Goal: Book appointment/travel/reservation

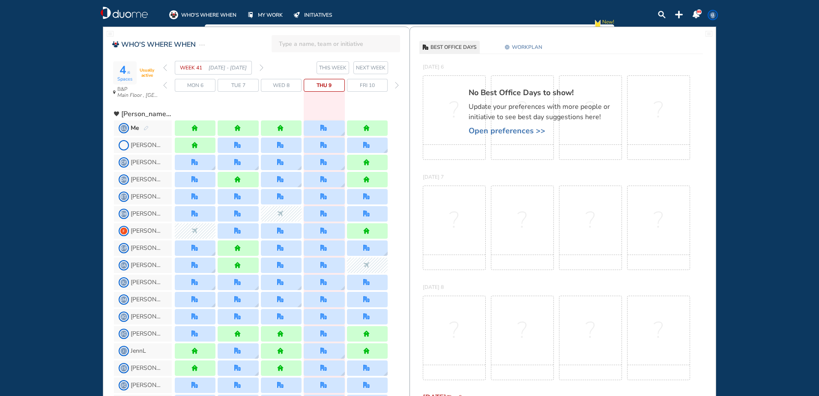
click at [499, 133] on span "Open preferences >>" at bounding box center [544, 130] width 150 height 9
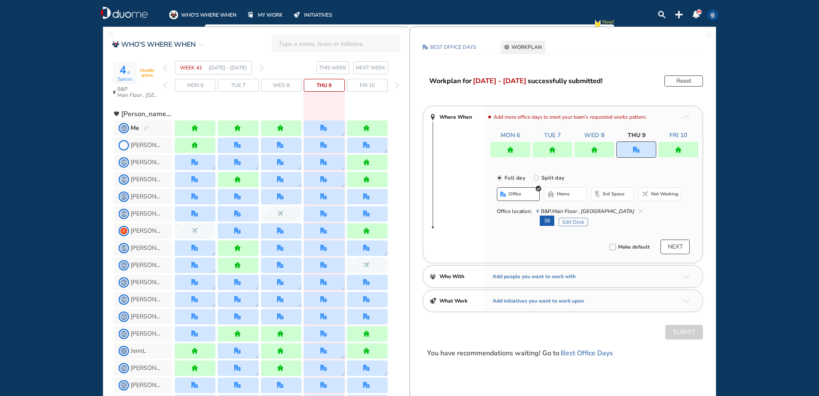
click at [266, 69] on section "WEEK 41 [DATE] - [DATE] THIS WEEK NEXT WEEK" at bounding box center [286, 68] width 246 height 14
click at [260, 67] on img "forward week" at bounding box center [262, 67] width 4 height 7
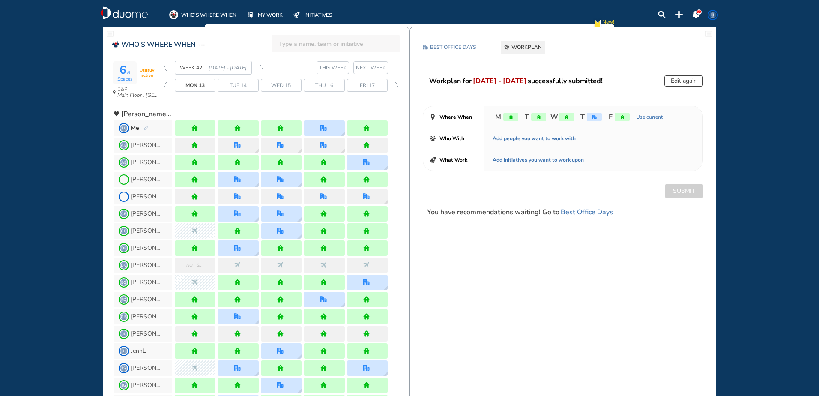
click at [261, 68] on img "forward week" at bounding box center [262, 67] width 4 height 7
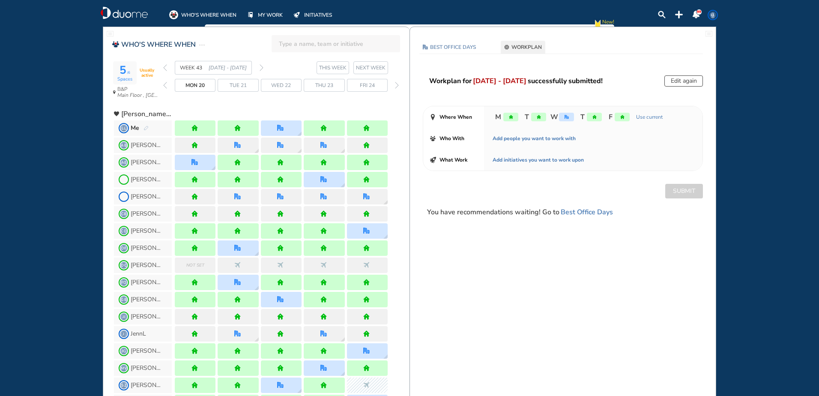
click at [261, 68] on img "forward week" at bounding box center [262, 67] width 4 height 7
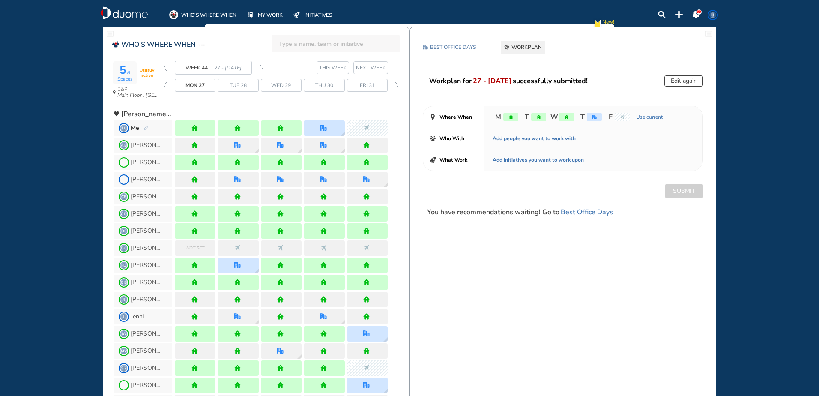
click at [261, 68] on img "forward week" at bounding box center [262, 67] width 4 height 7
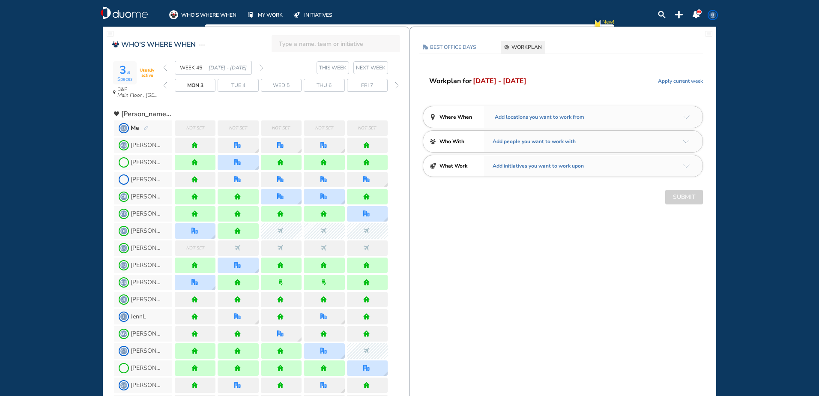
click at [535, 120] on span "Add locations you want to work from" at bounding box center [539, 117] width 92 height 9
click at [691, 117] on div "Add locations you want to work from" at bounding box center [593, 116] width 218 height 21
click at [688, 116] on img "arrow-down-a5b4c4" at bounding box center [686, 117] width 7 height 4
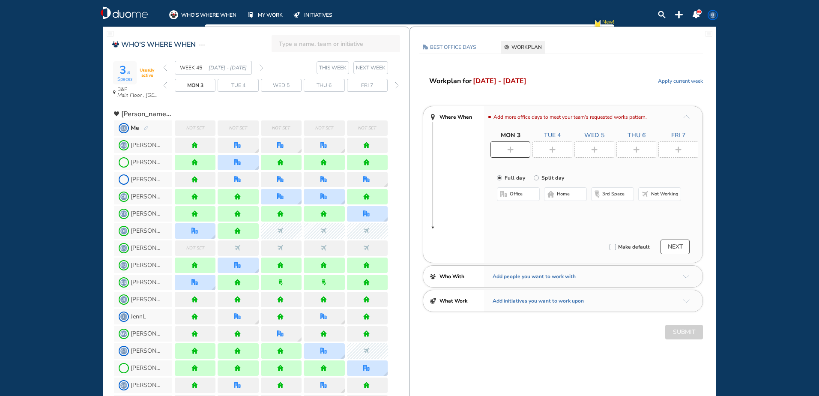
click at [562, 192] on span "home" at bounding box center [563, 194] width 13 height 7
click at [553, 147] on img "plus-rounded-bdbdbd" at bounding box center [552, 150] width 6 height 6
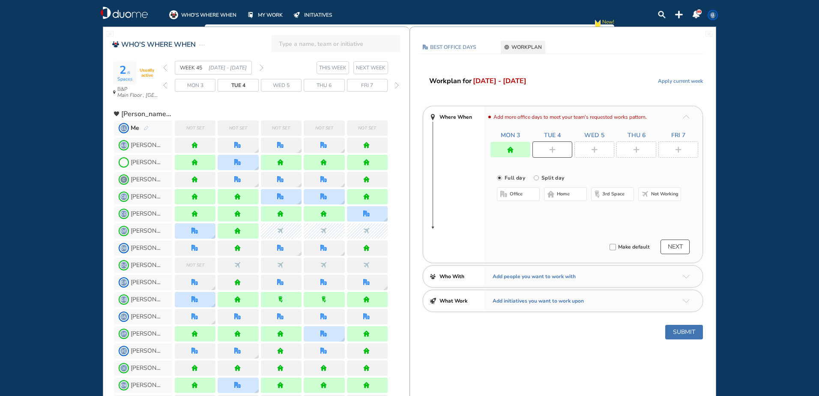
drag, startPoint x: 565, startPoint y: 197, endPoint x: 564, endPoint y: 183, distance: 14.1
click at [565, 198] on button "home" at bounding box center [565, 194] width 43 height 14
drag, startPoint x: 587, startPoint y: 149, endPoint x: 569, endPoint y: 188, distance: 42.8
click at [587, 149] on div at bounding box center [594, 149] width 40 height 16
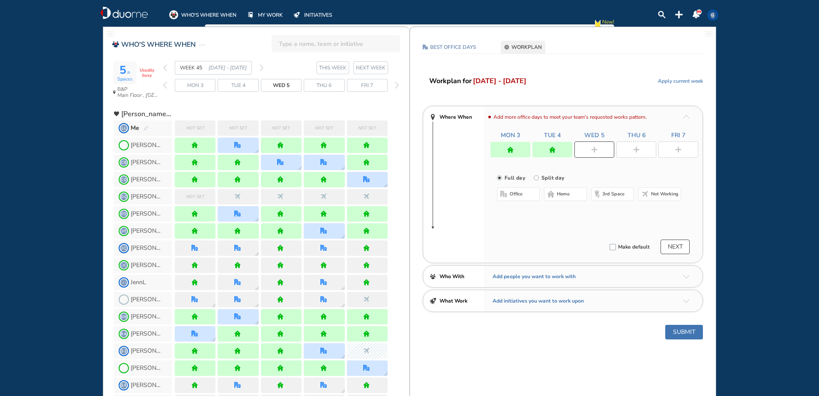
drag, startPoint x: 566, startPoint y: 193, endPoint x: 575, endPoint y: 193, distance: 9.0
click at [568, 193] on span "home" at bounding box center [563, 194] width 13 height 7
click at [644, 157] on div at bounding box center [636, 149] width 40 height 16
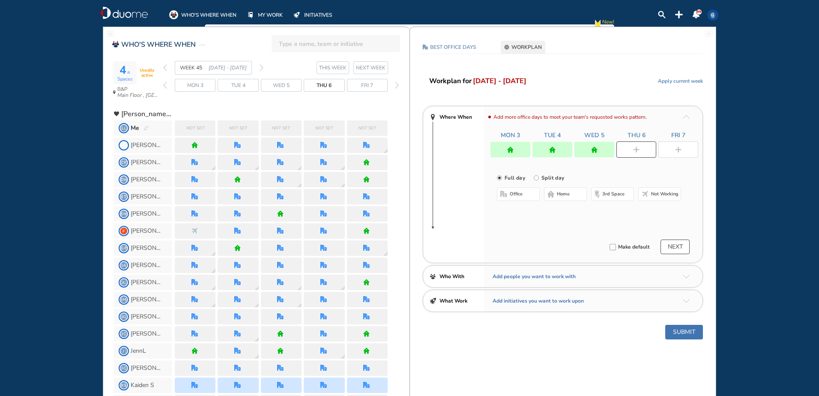
click at [506, 190] on button "office" at bounding box center [518, 194] width 43 height 14
click at [566, 216] on div "Select a Desk" at bounding box center [610, 220] width 141 height 11
click at [565, 221] on button "Select a Desk" at bounding box center [559, 222] width 39 height 9
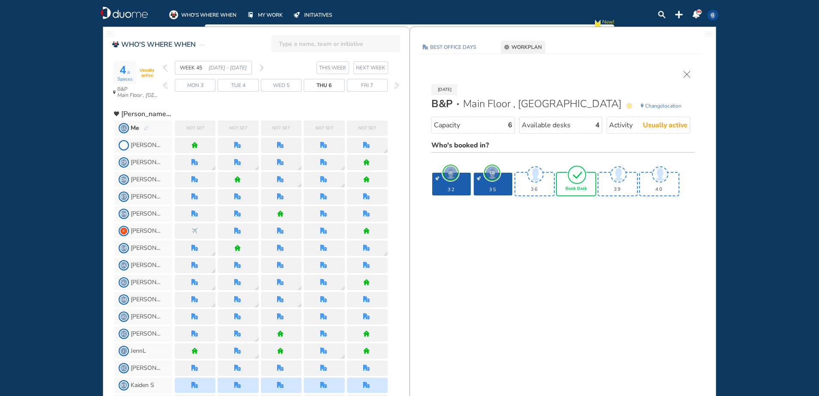
click at [586, 188] on span "Book Desk" at bounding box center [575, 188] width 21 height 5
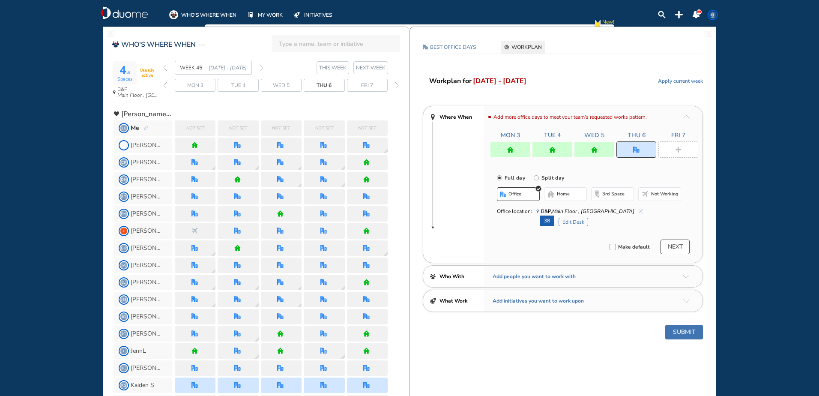
click at [672, 149] on div at bounding box center [678, 149] width 40 height 16
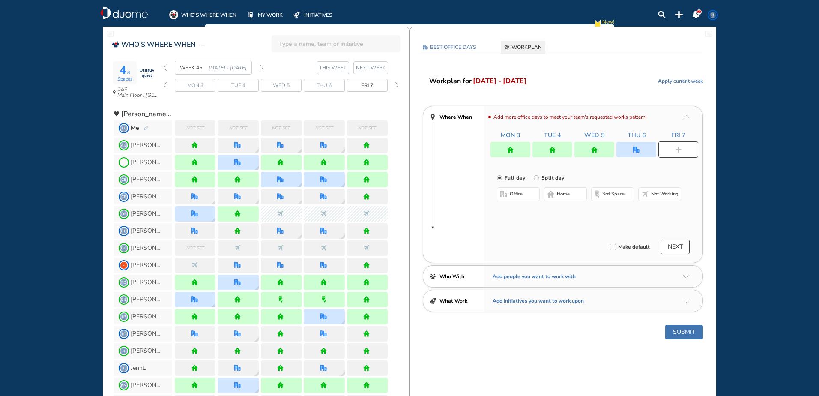
drag, startPoint x: 575, startPoint y: 193, endPoint x: 613, endPoint y: 223, distance: 47.6
click at [577, 195] on button "home" at bounding box center [565, 194] width 43 height 14
click at [686, 315] on div "Workplan for [DATE] - [DATE] Apply current week Where When Add more office days…" at bounding box center [563, 207] width 306 height 264
click at [685, 326] on div "Workplan for [DATE] - [DATE] Apply current week Where When Add more office days…" at bounding box center [563, 207] width 306 height 264
click at [685, 332] on button "Submit" at bounding box center [684, 332] width 38 height 15
